Goal: Transaction & Acquisition: Download file/media

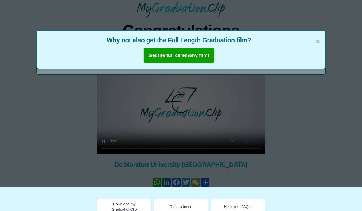
scroll to position [25, 0]
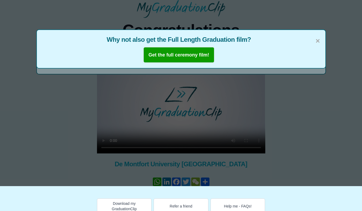
click at [319, 42] on span "×" at bounding box center [318, 40] width 4 height 11
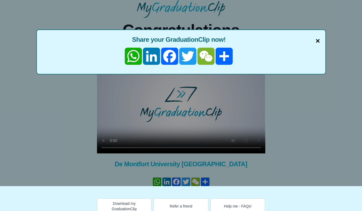
click at [318, 42] on span "×" at bounding box center [318, 40] width 4 height 11
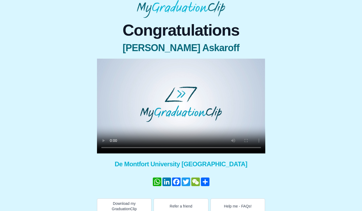
scroll to position [32, 0]
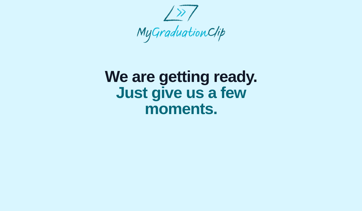
select select "**********"
select select "***"
select select "*******"
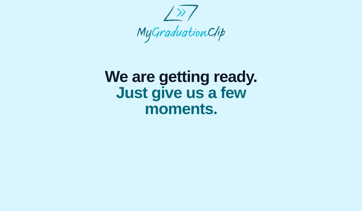
select select "*******"
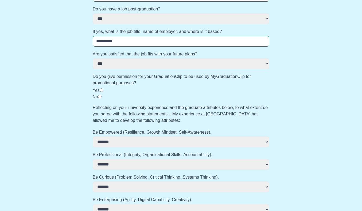
scroll to position [297, 0]
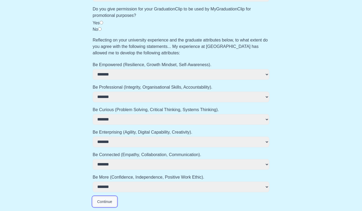
click at [107, 203] on button "Continue" at bounding box center [105, 201] width 24 height 10
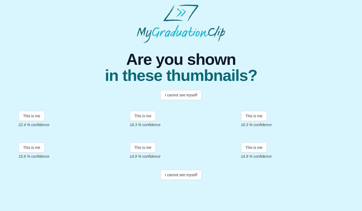
scroll to position [91, 0]
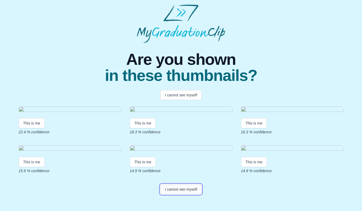
click at [180, 194] on button "I cannot see myself" at bounding box center [180, 189] width 41 height 10
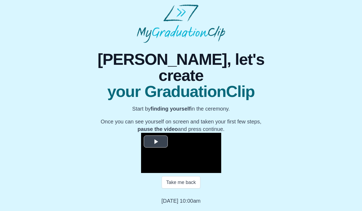
click at [156, 141] on span "Video Player" at bounding box center [156, 141] width 0 height 0
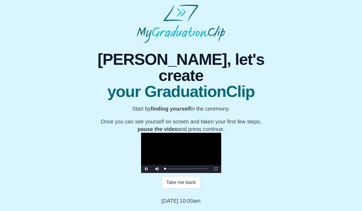
click at [175, 162] on video "Video Player" at bounding box center [181, 153] width 80 height 40
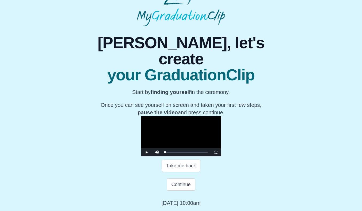
scroll to position [62, 0]
click at [182, 184] on button "Continue" at bounding box center [181, 184] width 28 height 12
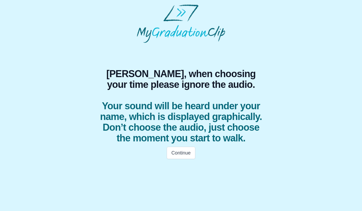
scroll to position [0, 0]
click at [180, 150] on button "Continue" at bounding box center [181, 152] width 28 height 12
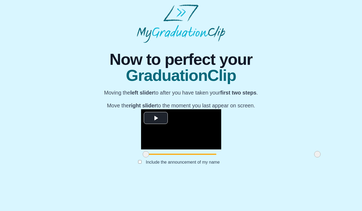
scroll to position [31, 0]
click at [156, 118] on span "Video Player" at bounding box center [156, 118] width 0 height 0
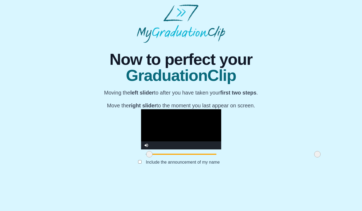
drag, startPoint x: 96, startPoint y: 182, endPoint x: 100, endPoint y: 184, distance: 3.8
click at [146, 157] on span at bounding box center [149, 154] width 6 height 6
drag, startPoint x: 100, startPoint y: 185, endPoint x: 104, endPoint y: 185, distance: 3.7
click at [150, 157] on span at bounding box center [153, 154] width 6 height 6
drag, startPoint x: 104, startPoint y: 185, endPoint x: 101, endPoint y: 185, distance: 2.7
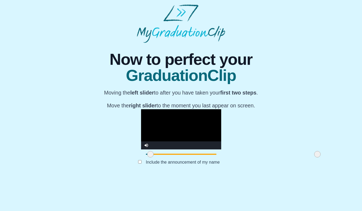
click at [147, 157] on span at bounding box center [150, 154] width 6 height 6
click at [141, 122] on video "Video Player" at bounding box center [181, 129] width 80 height 40
drag, startPoint x: 266, startPoint y: 185, endPoint x: 258, endPoint y: 185, distance: 7.8
click at [307, 157] on span at bounding box center [310, 154] width 6 height 6
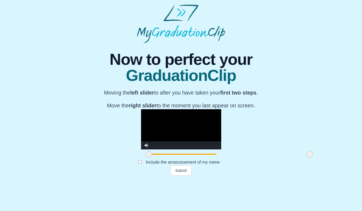
click at [146, 157] on span at bounding box center [149, 154] width 6 height 6
click at [184, 175] on button "Submit" at bounding box center [181, 170] width 21 height 10
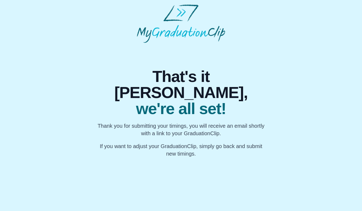
scroll to position [0, 0]
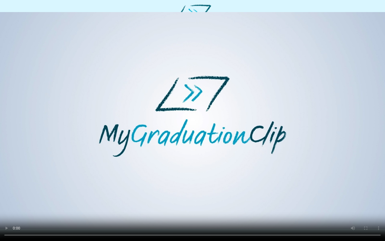
click at [269, 47] on video at bounding box center [192, 120] width 385 height 241
click at [11, 58] on video at bounding box center [192, 120] width 385 height 241
click at [9, 52] on video at bounding box center [192, 120] width 385 height 241
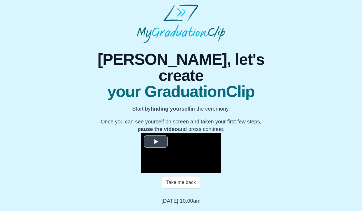
scroll to position [44, 0]
click at [156, 141] on span "Video Player" at bounding box center [156, 141] width 0 height 0
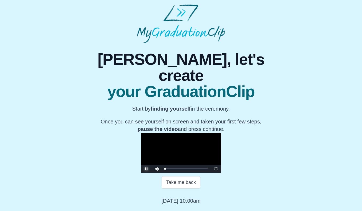
click at [146, 169] on span "Video Player" at bounding box center [146, 169] width 0 height 0
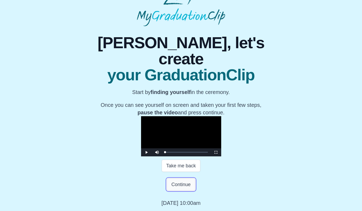
click at [183, 190] on button "Continue" at bounding box center [181, 184] width 28 height 12
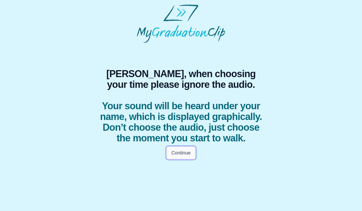
click at [183, 156] on button "Continue" at bounding box center [181, 152] width 28 height 12
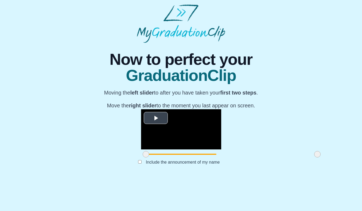
scroll to position [31, 0]
drag, startPoint x: 268, startPoint y: 184, endPoint x: 264, endPoint y: 184, distance: 4.0
click at [310, 157] on span at bounding box center [313, 154] width 6 height 6
click at [175, 175] on button "Submit" at bounding box center [181, 170] width 21 height 10
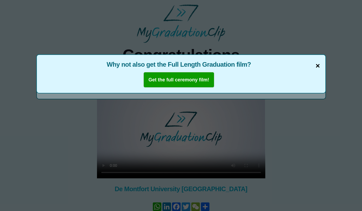
click at [317, 65] on span "×" at bounding box center [318, 65] width 4 height 11
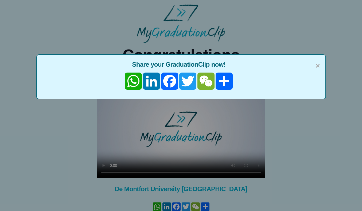
click at [320, 65] on div "× Share your GraduationClip now! WhatsApp LinkedIn Facebook Twitter WeChat Share" at bounding box center [181, 76] width 290 height 45
click at [319, 66] on span "×" at bounding box center [318, 65] width 4 height 11
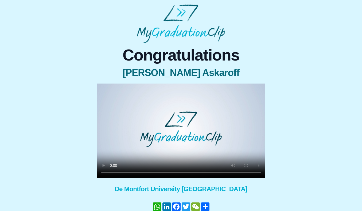
scroll to position [32, 0]
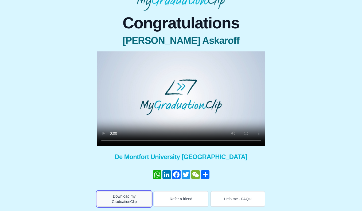
click at [120, 203] on button "Download my GraduationClip" at bounding box center [124, 199] width 55 height 16
